Goal: Task Accomplishment & Management: Complete application form

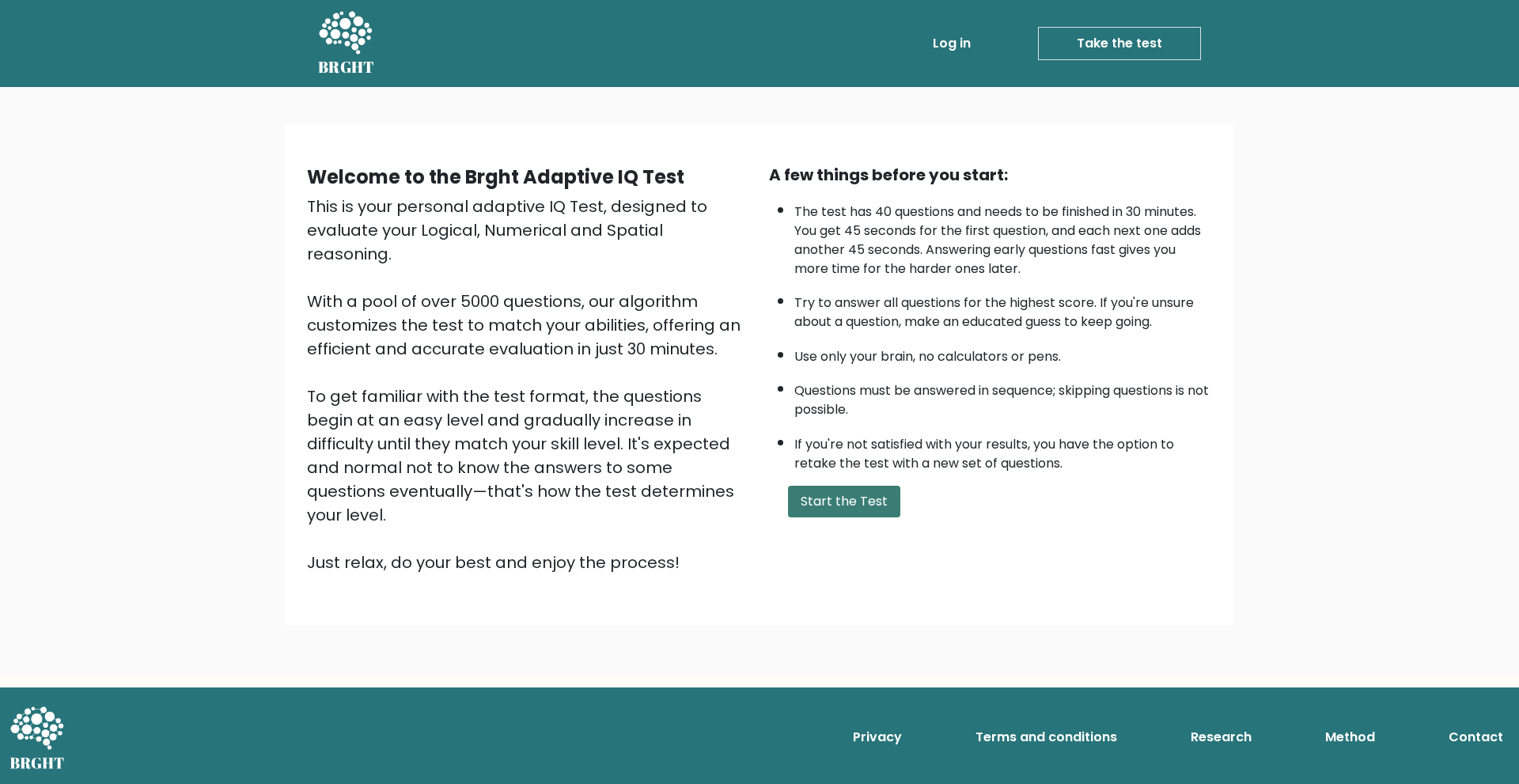
click at [868, 500] on button "Start the Test" at bounding box center [844, 501] width 112 height 32
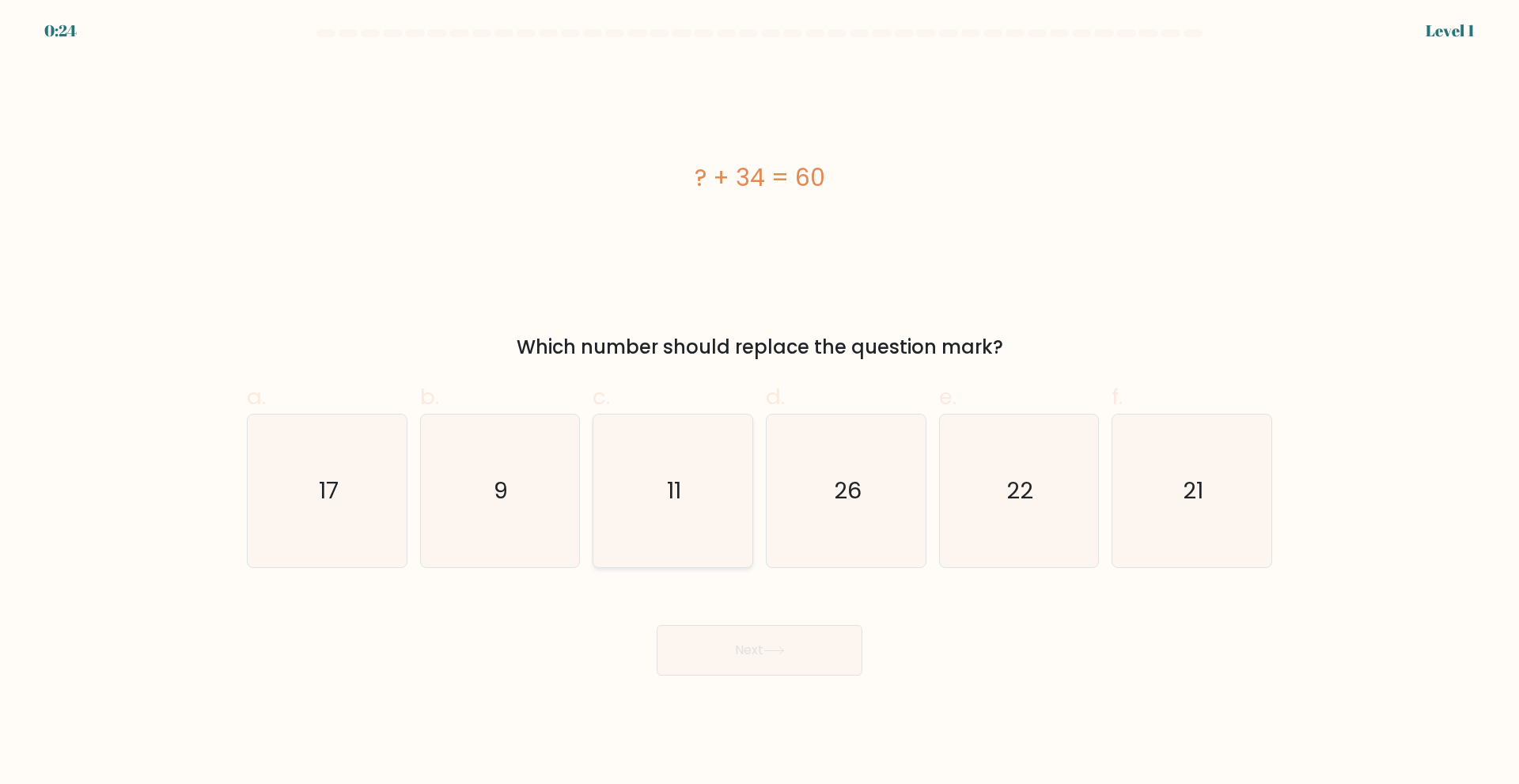
click at [699, 520] on icon "11" at bounding box center [673, 491] width 153 height 153
click at [760, 402] on input "c. 11" at bounding box center [760, 397] width 1 height 10
radio input "true"
click at [782, 651] on icon at bounding box center [774, 651] width 22 height 8
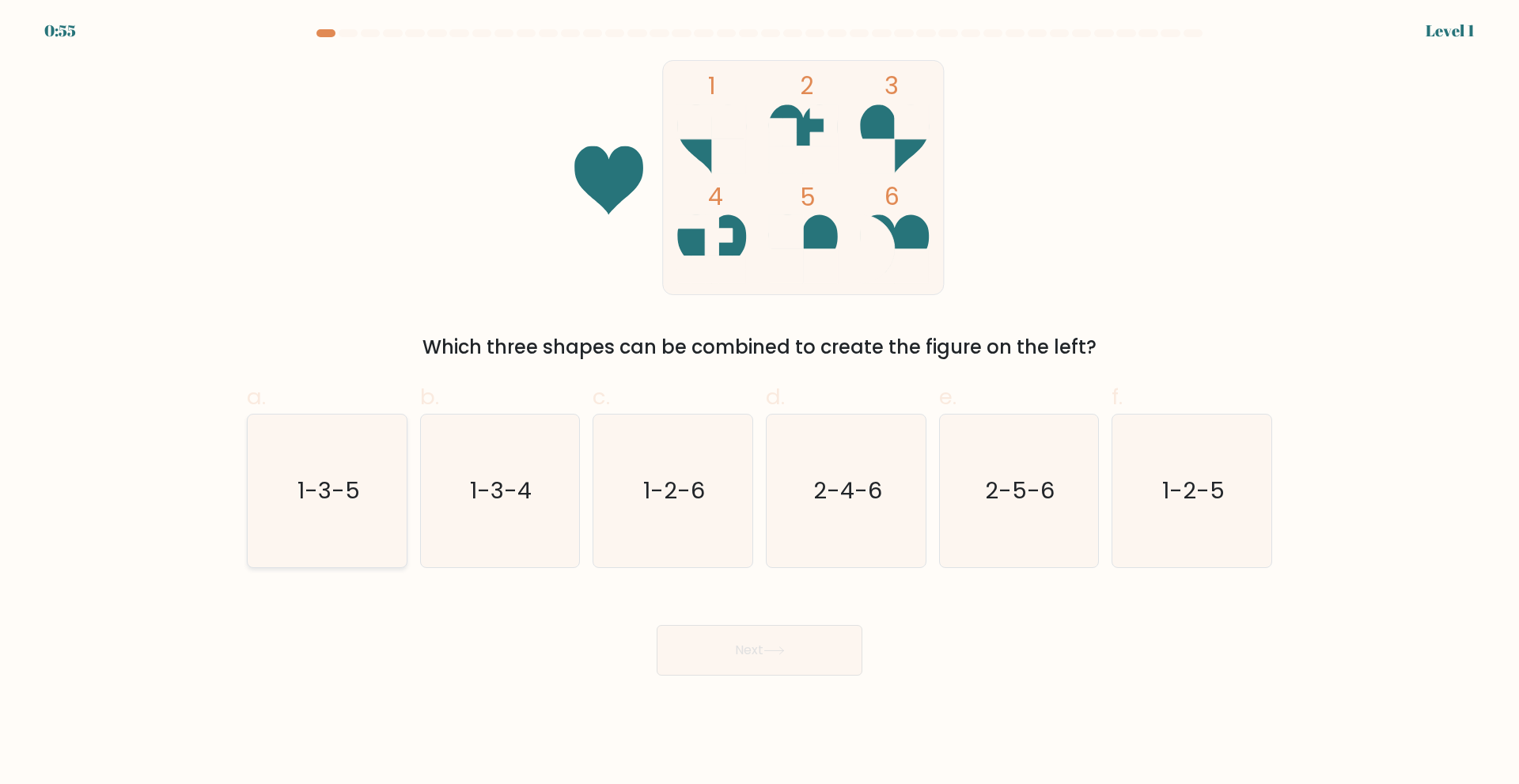
click at [381, 504] on icon "1-3-5" at bounding box center [328, 491] width 153 height 153
click at [760, 402] on input "a. 1-3-5" at bounding box center [760, 397] width 1 height 10
radio input "true"
click at [799, 648] on button "Next" at bounding box center [759, 650] width 205 height 51
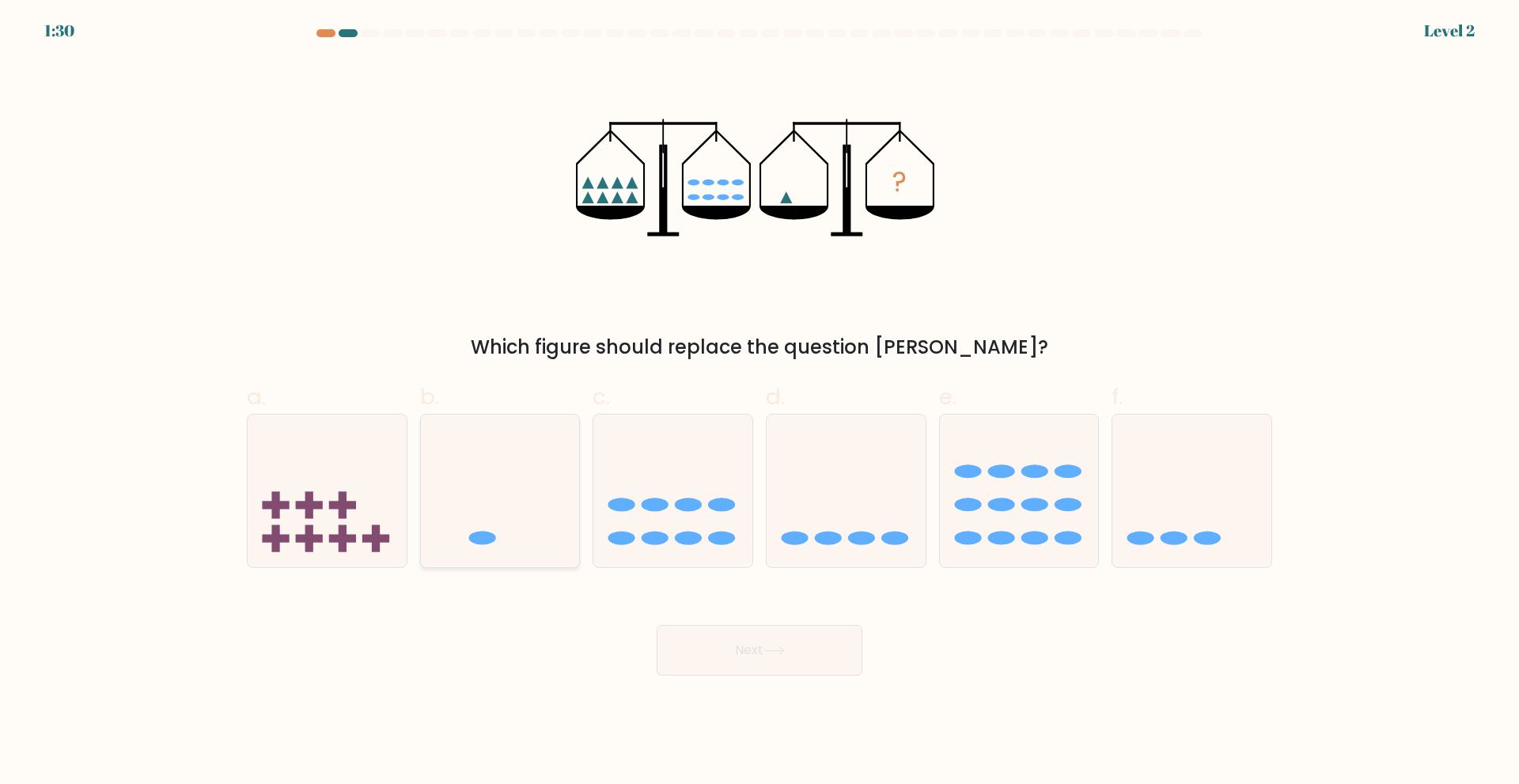
click at [474, 545] on icon at bounding box center [500, 491] width 159 height 131
click at [760, 402] on input "b." at bounding box center [760, 397] width 1 height 10
radio input "true"
click at [773, 662] on button "Next" at bounding box center [759, 650] width 205 height 51
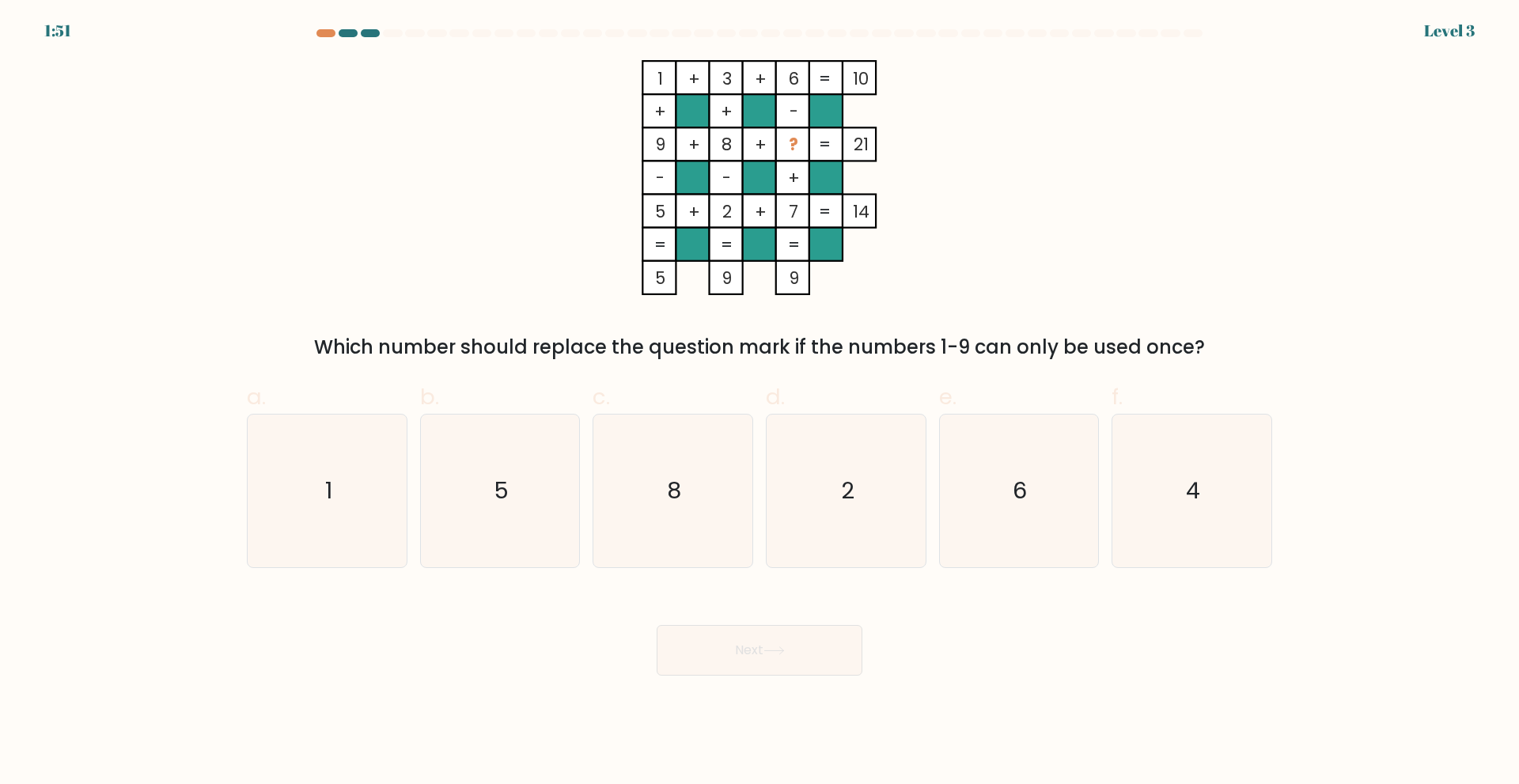
click at [1273, 466] on div "f. 4" at bounding box center [1191, 474] width 173 height 187
click at [1243, 470] on icon "4" at bounding box center [1192, 491] width 153 height 153
click at [761, 402] on input "f. 4" at bounding box center [760, 397] width 1 height 10
radio input "true"
click at [797, 646] on button "Next" at bounding box center [759, 650] width 205 height 51
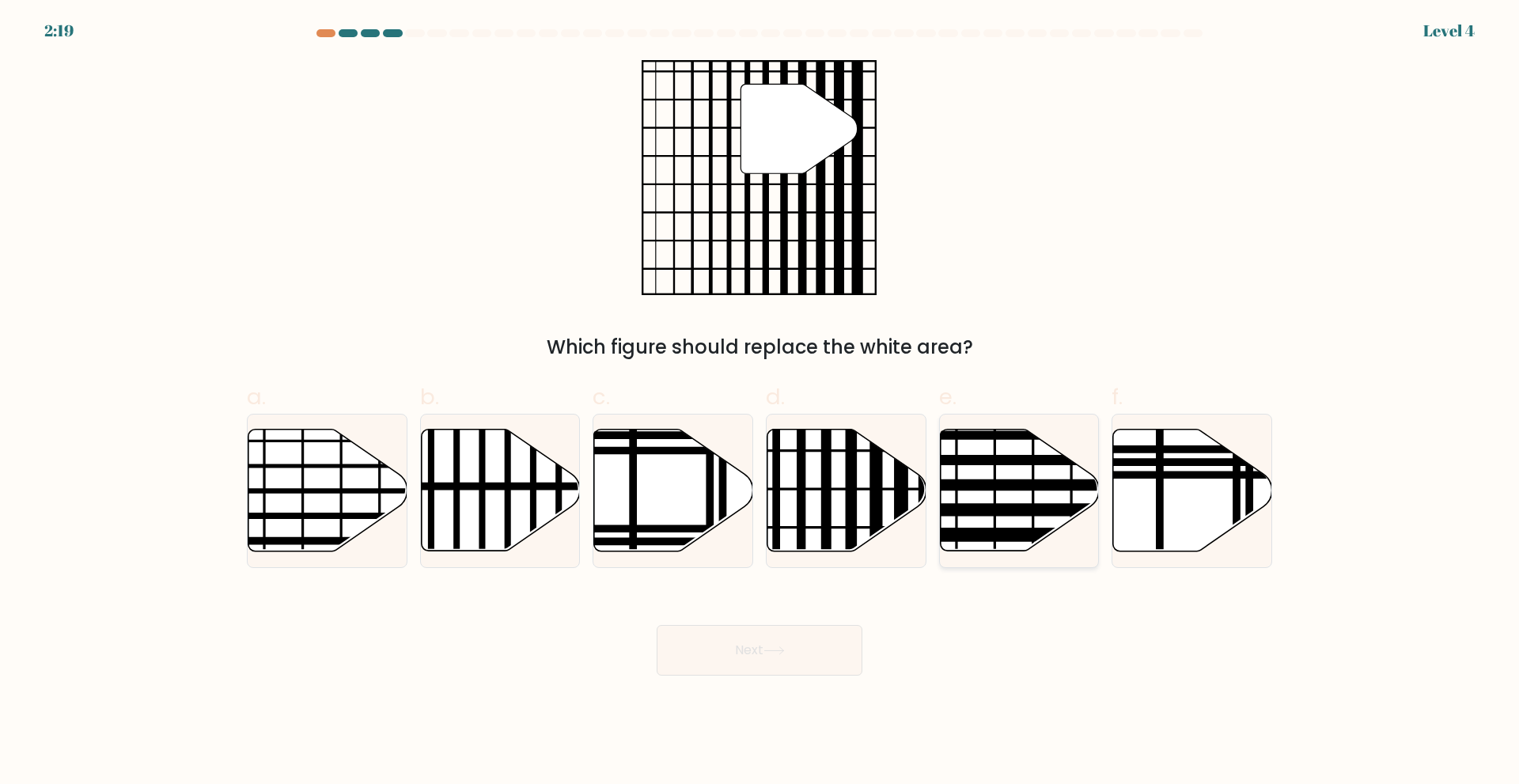
click at [1042, 497] on icon at bounding box center [1019, 490] width 159 height 122
click at [761, 402] on input "e." at bounding box center [760, 397] width 1 height 10
radio input "true"
click at [779, 665] on button "Next" at bounding box center [759, 650] width 205 height 51
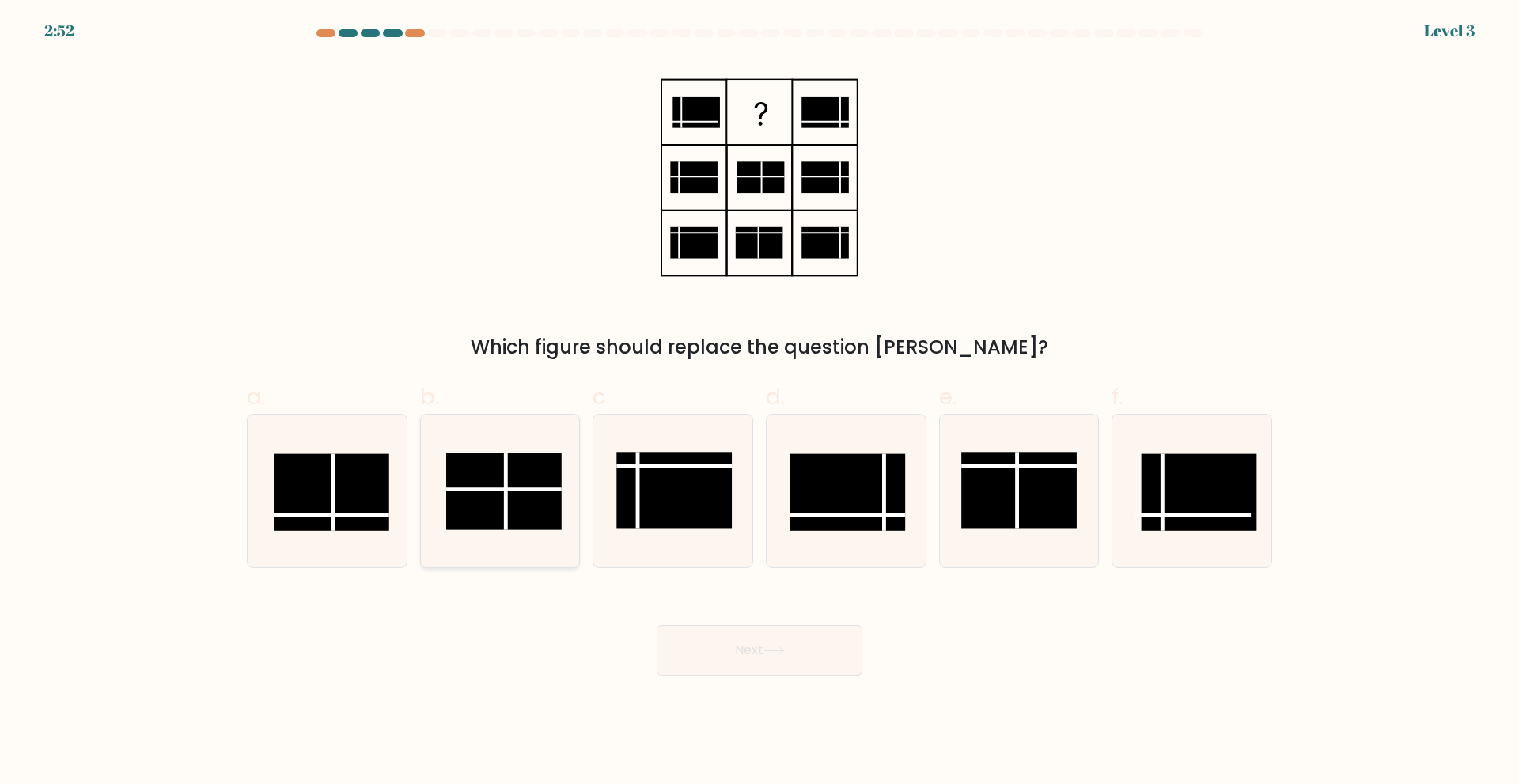
click at [512, 473] on rect at bounding box center [505, 491] width 116 height 76
click at [760, 402] on input "b." at bounding box center [760, 397] width 1 height 10
radio input "true"
click at [795, 647] on button "Next" at bounding box center [759, 650] width 205 height 51
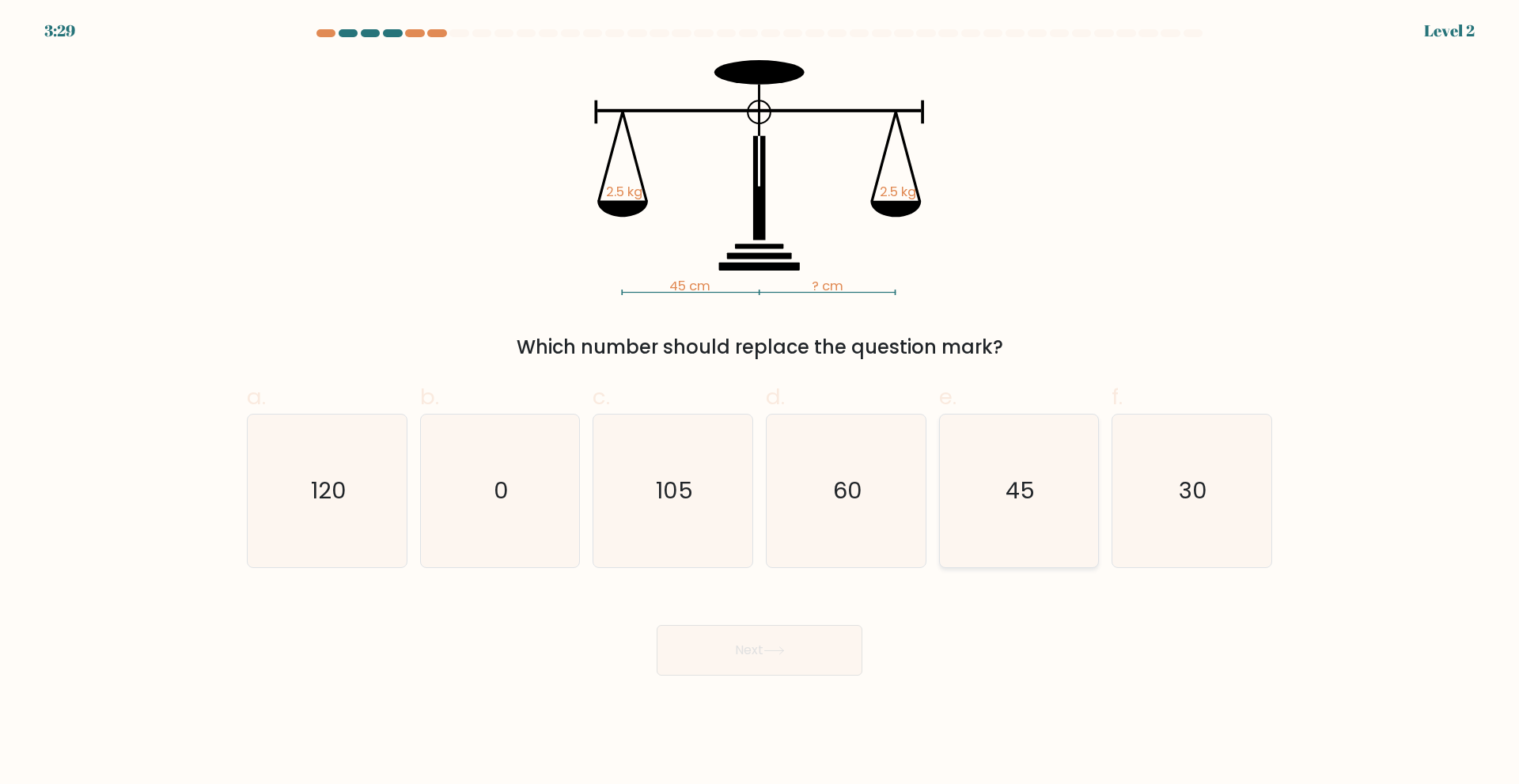
click at [1031, 476] on text "45" at bounding box center [1020, 491] width 29 height 32
click at [761, 402] on input "e. 45" at bounding box center [760, 397] width 1 height 10
radio input "true"
click at [800, 657] on button "Next" at bounding box center [759, 650] width 205 height 51
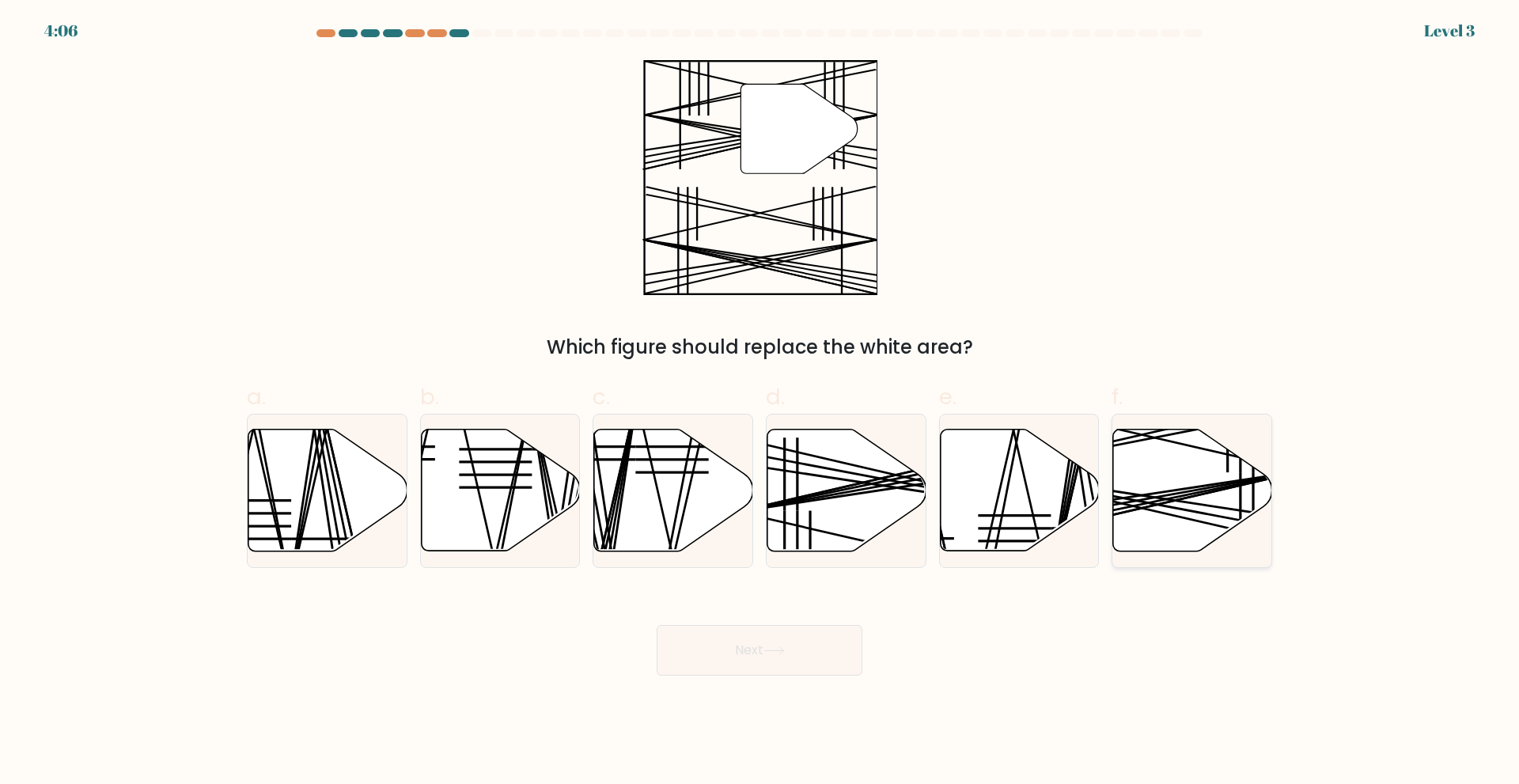
click at [1157, 488] on icon at bounding box center [1192, 490] width 159 height 122
click at [761, 402] on input "f." at bounding box center [760, 397] width 1 height 10
radio input "true"
click at [787, 657] on button "Next" at bounding box center [759, 650] width 205 height 51
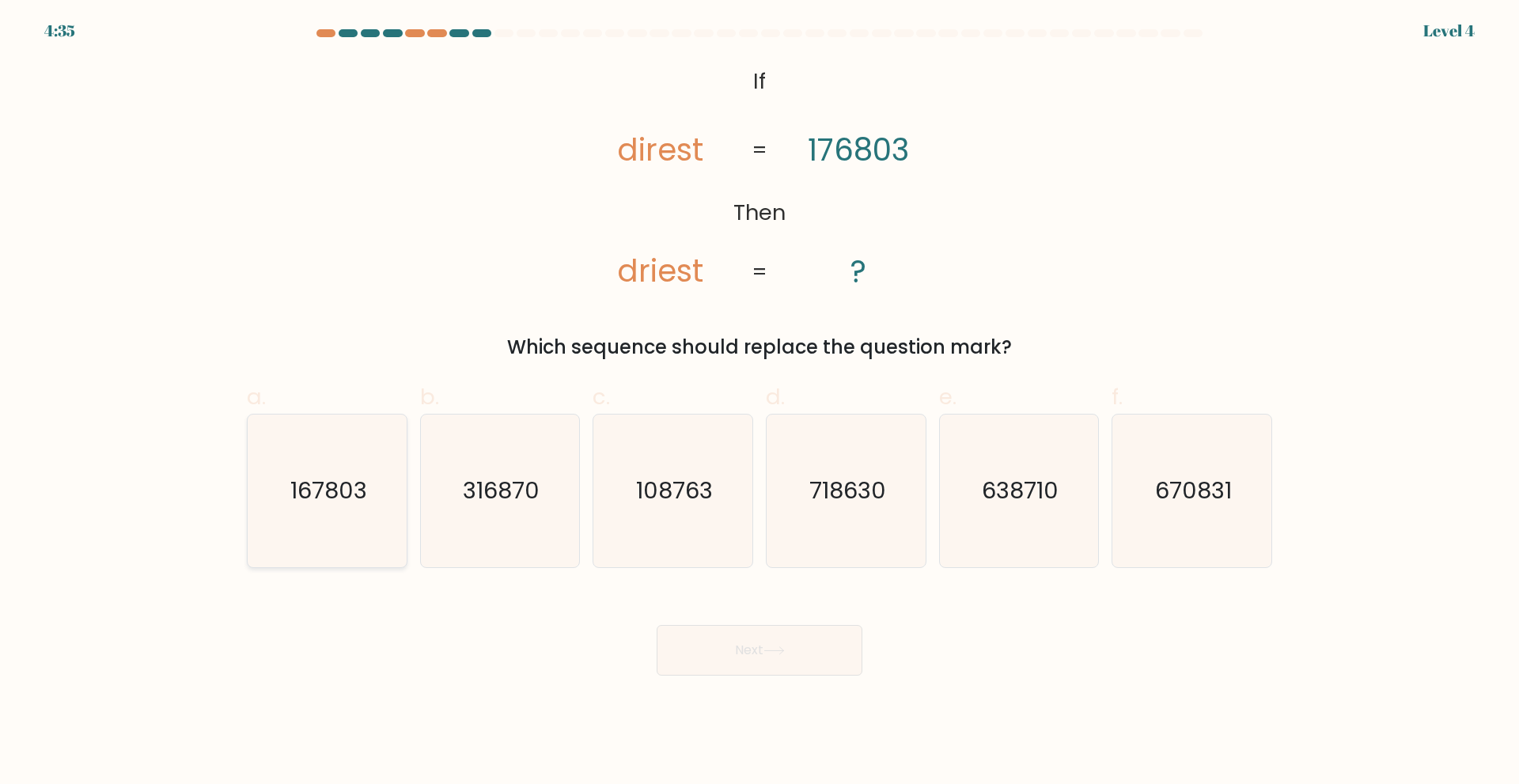
click at [387, 506] on icon "167803" at bounding box center [328, 491] width 153 height 153
click at [760, 402] on input "a. 167803" at bounding box center [760, 397] width 1 height 10
radio input "true"
click at [734, 654] on button "Next" at bounding box center [759, 650] width 205 height 51
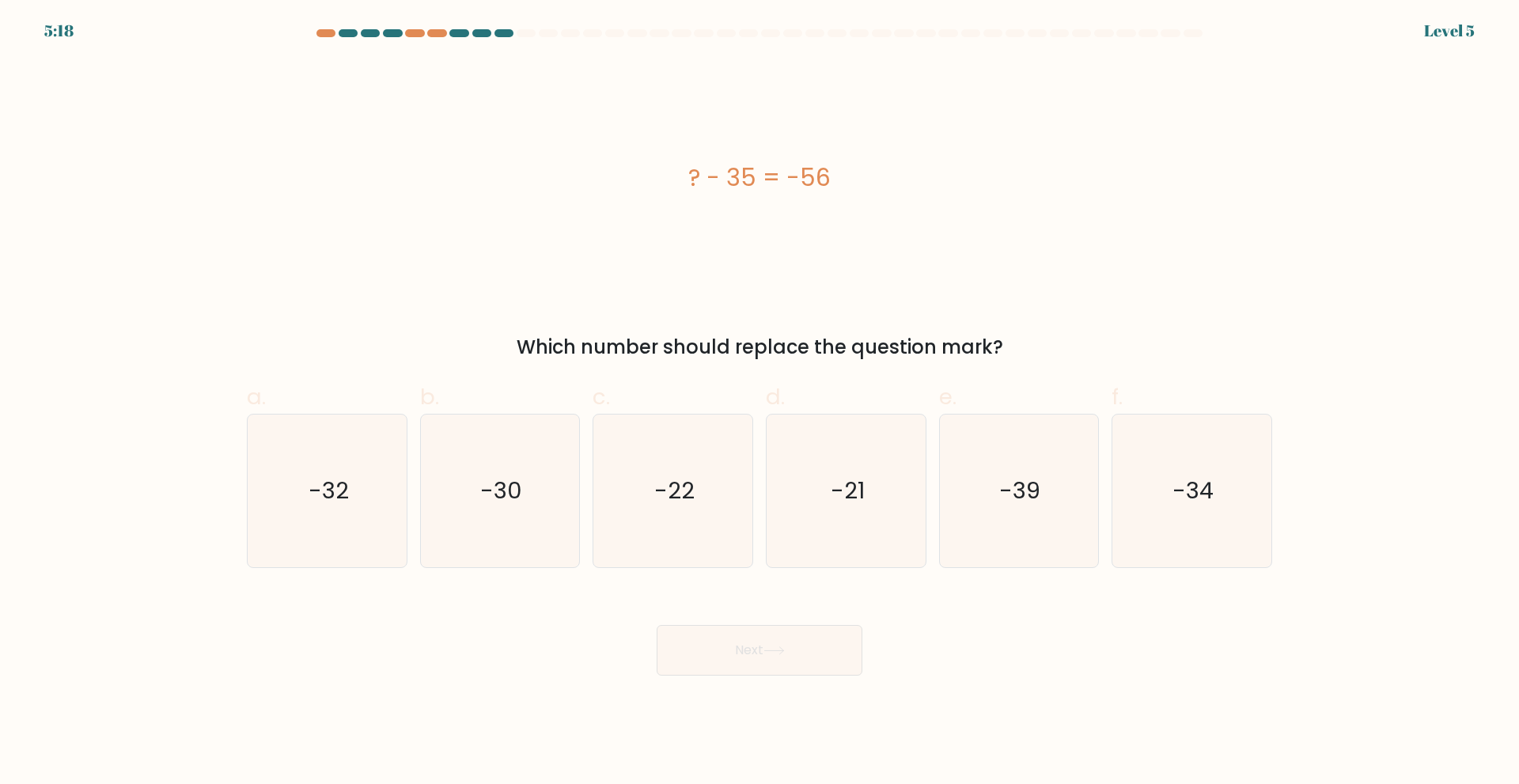
drag, startPoint x: 516, startPoint y: 480, endPoint x: 584, endPoint y: 525, distance: 81.5
click at [517, 480] on text "-30" at bounding box center [501, 491] width 42 height 32
click at [760, 402] on input "b. -30" at bounding box center [760, 397] width 1 height 10
radio input "true"
drag, startPoint x: 639, startPoint y: 571, endPoint x: 686, endPoint y: 570, distance: 47.0
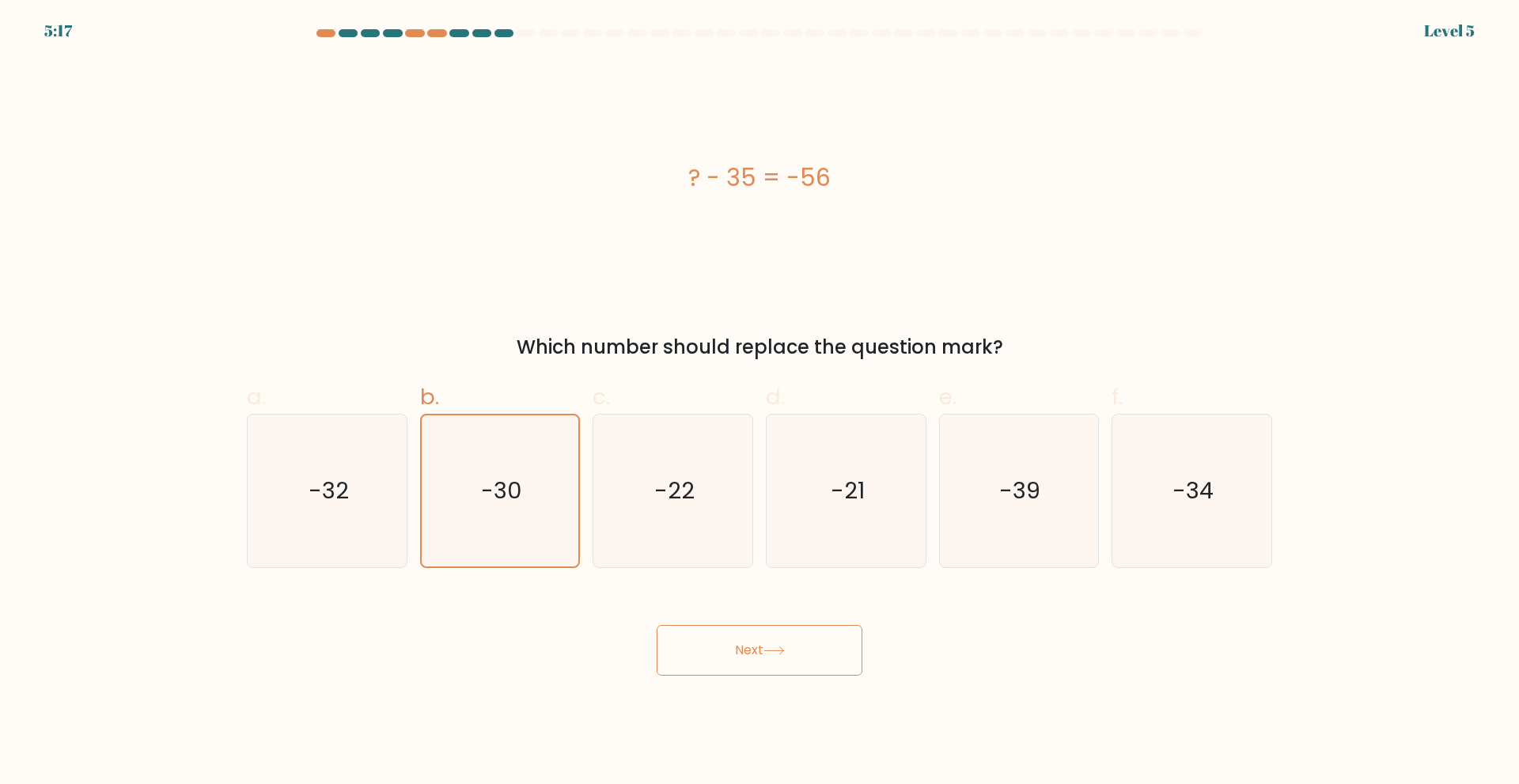
click at [640, 571] on form "a." at bounding box center [759, 353] width 1519 height 647
click at [720, 541] on icon "-22" at bounding box center [673, 491] width 153 height 153
click at [760, 402] on input "c. -22" at bounding box center [760, 397] width 1 height 10
radio input "true"
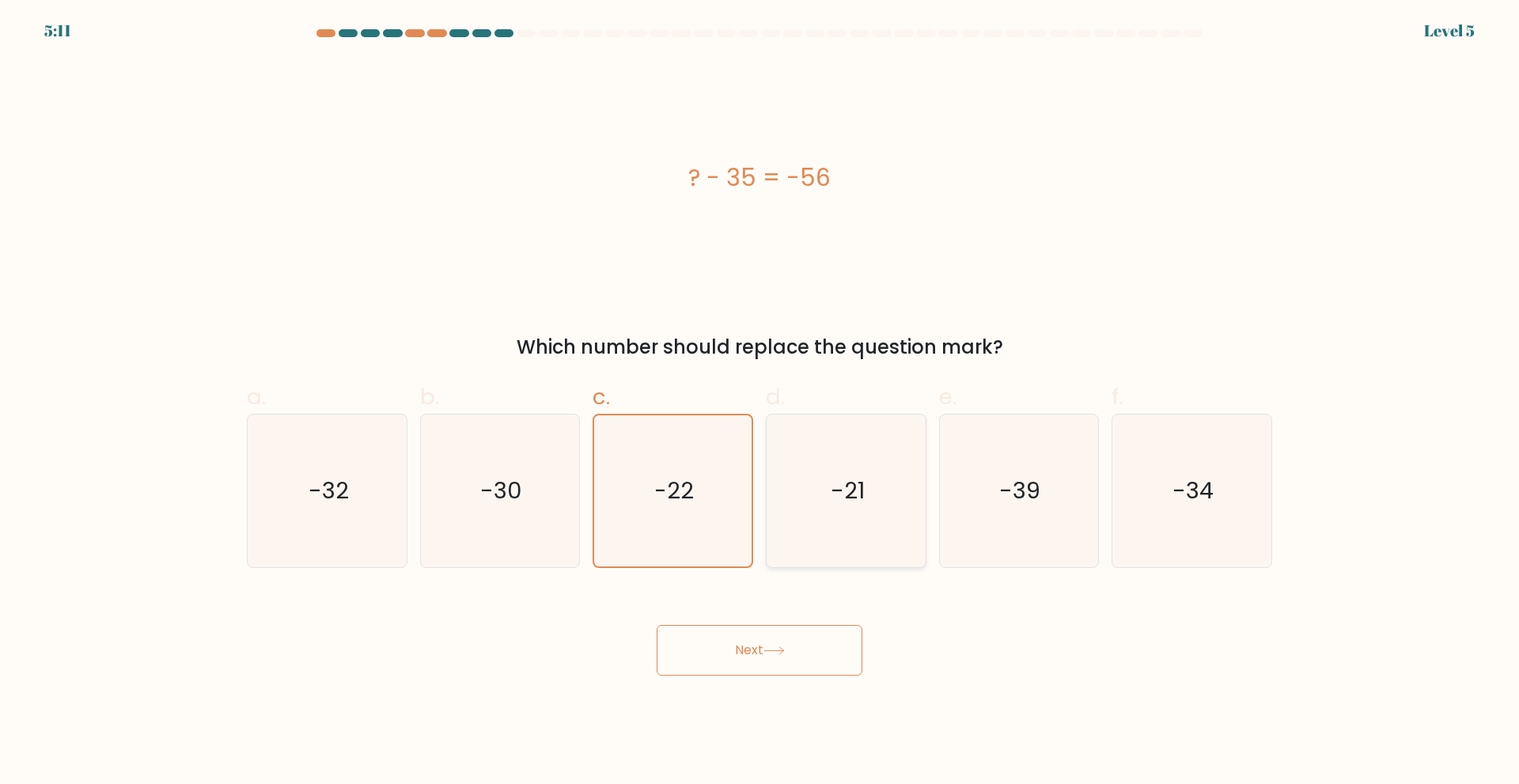
click at [871, 483] on icon "-21" at bounding box center [846, 491] width 153 height 153
click at [761, 402] on input "d. -21" at bounding box center [760, 397] width 1 height 10
radio input "true"
click at [834, 645] on button "Next" at bounding box center [759, 650] width 205 height 51
